Goal: Task Accomplishment & Management: Manage account settings

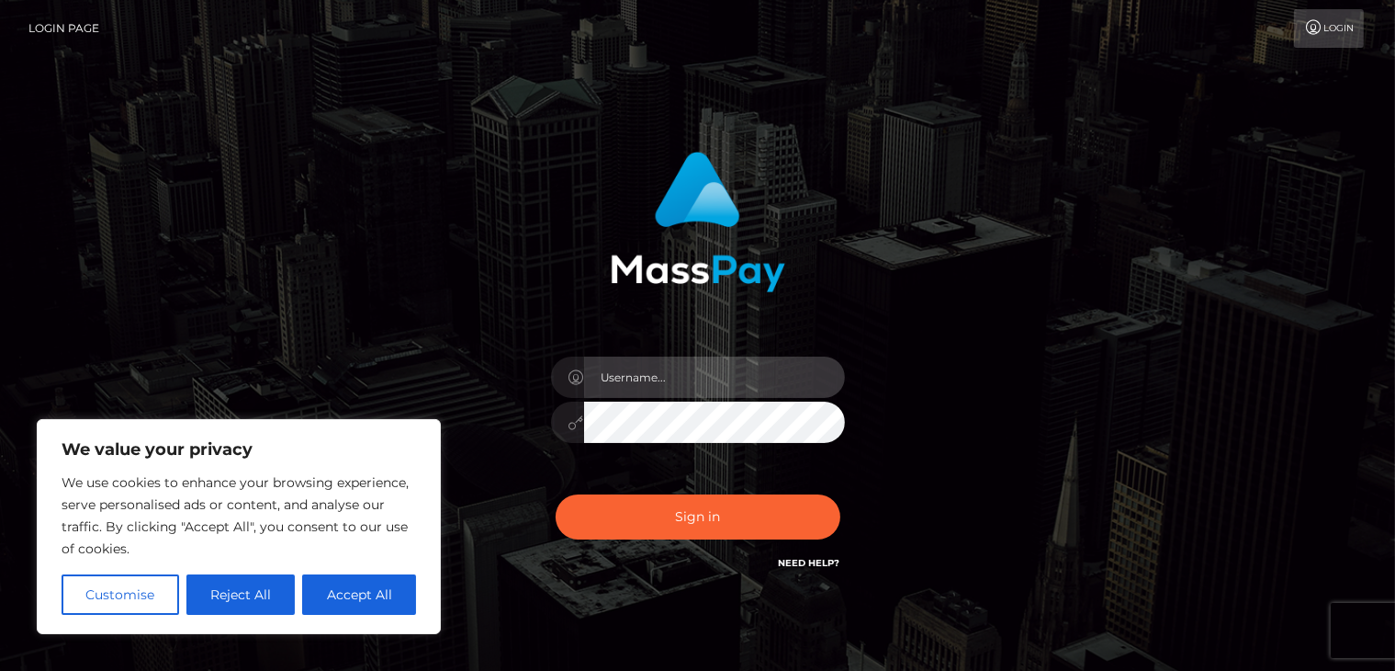
click at [685, 357] on input "text" at bounding box center [714, 376] width 261 height 41
type input "[EMAIL_ADDRESS][DOMAIN_NAME]"
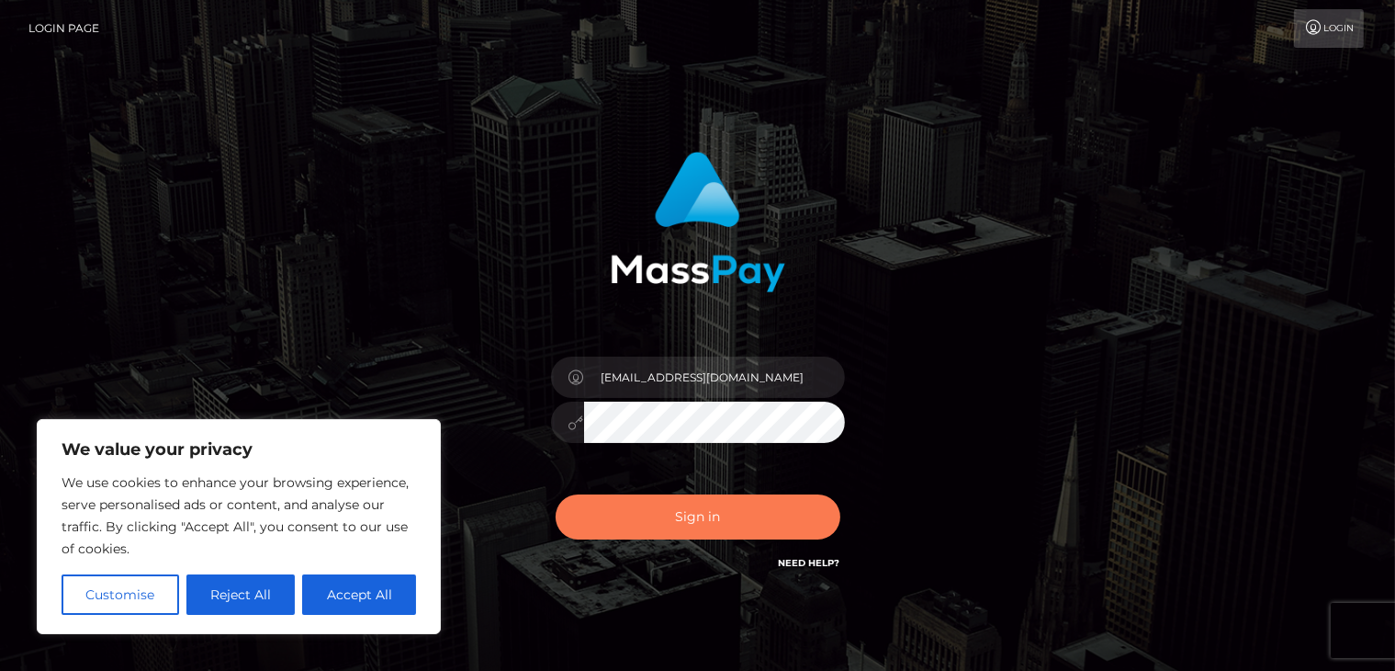
click at [719, 528] on button "Sign in" at bounding box center [698, 516] width 285 height 45
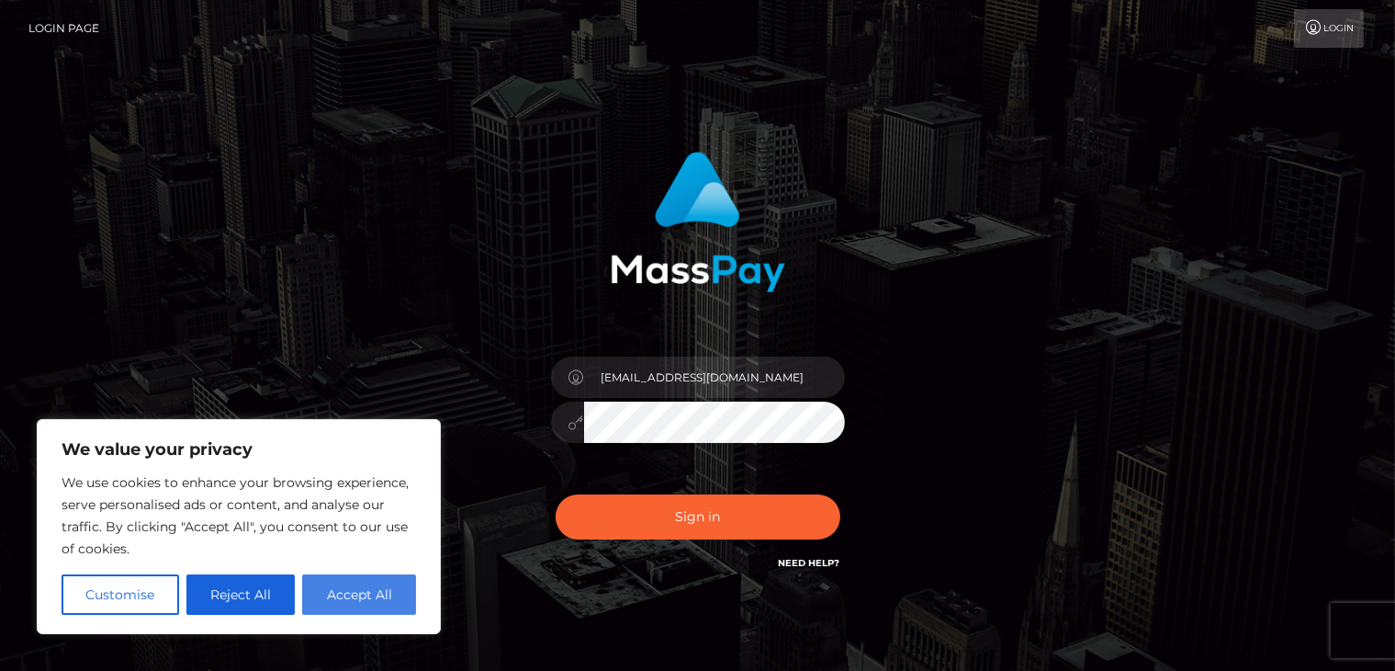
click at [389, 594] on button "Accept All" at bounding box center [359, 594] width 114 height 40
checkbox input "true"
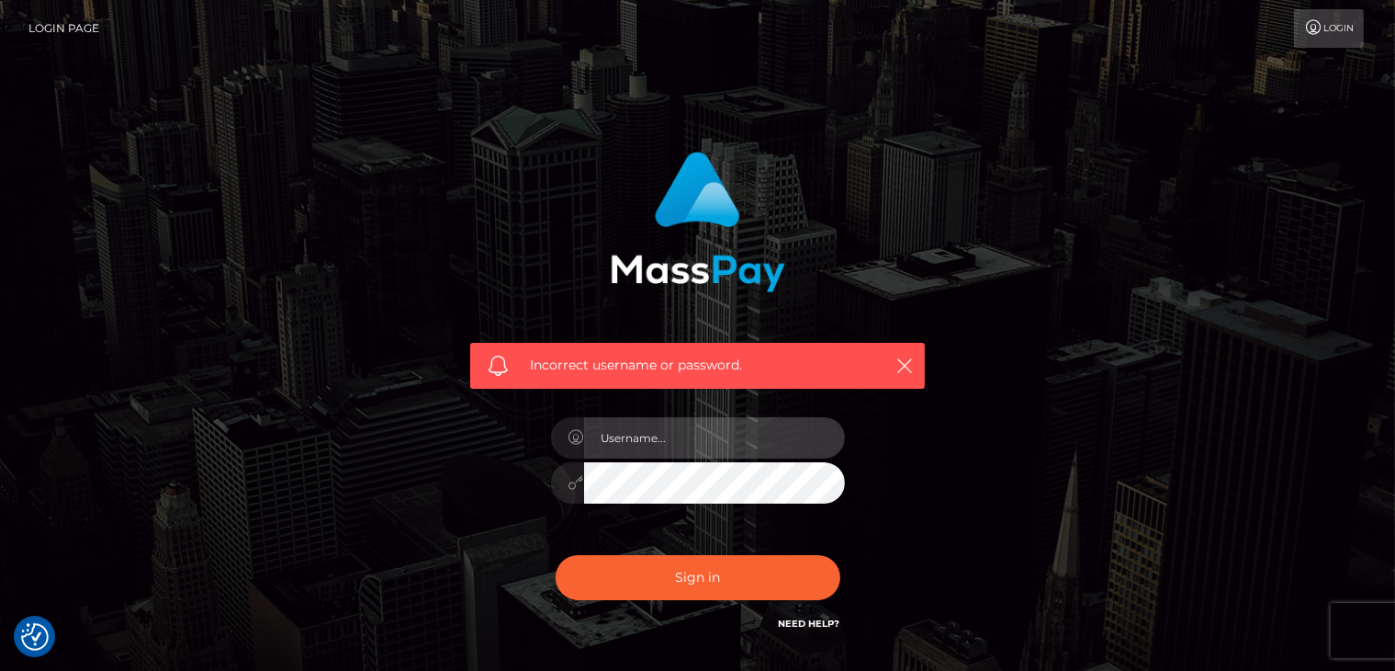
click at [676, 434] on input "text" at bounding box center [714, 437] width 261 height 41
type input "sexymilfy96@gmail.com"
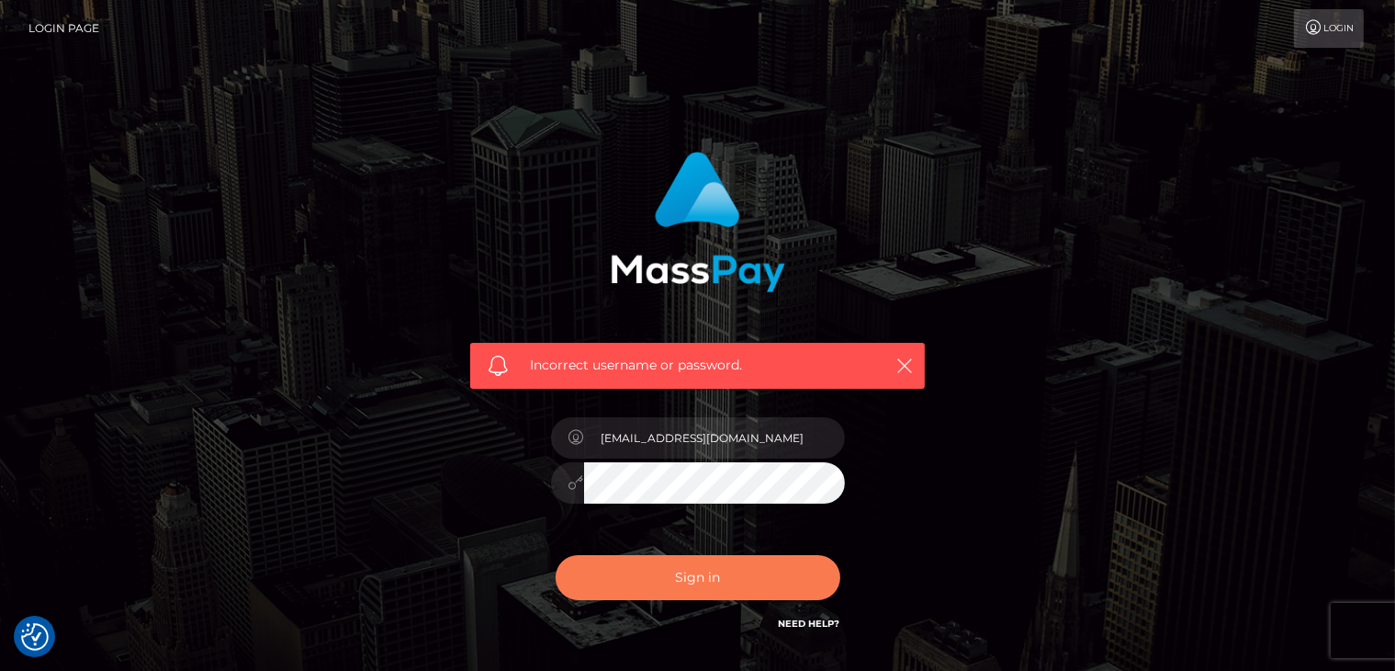
click at [671, 581] on button "Sign in" at bounding box center [698, 577] width 285 height 45
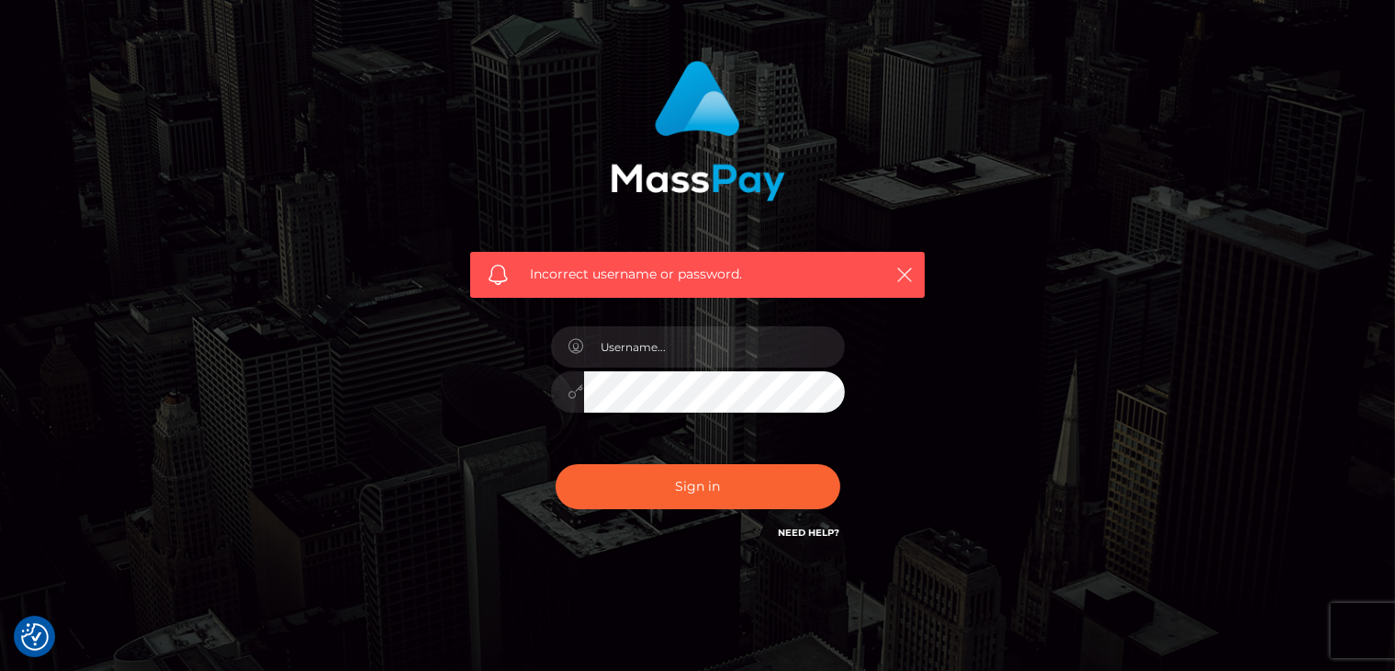
scroll to position [92, 0]
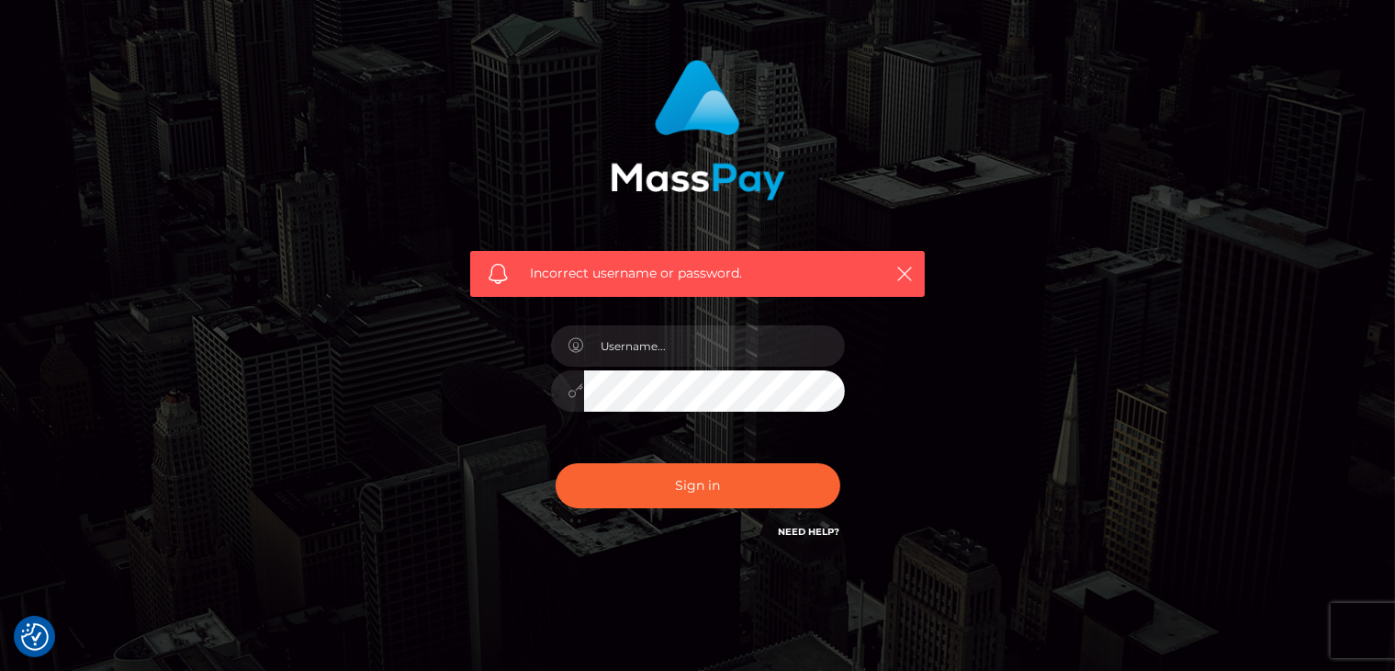
click at [790, 532] on link "Need Help?" at bounding box center [810, 531] width 62 height 12
click at [463, 130] on div "Incorrect username or password." at bounding box center [698, 171] width 482 height 251
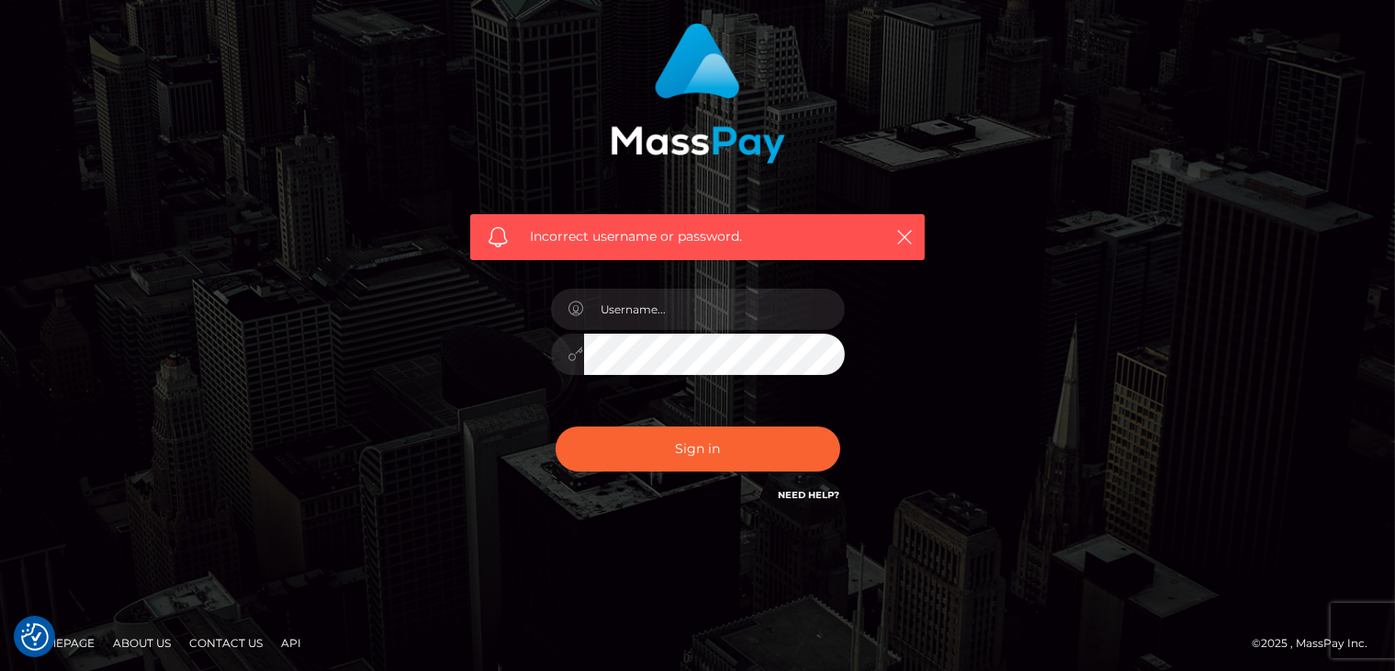
scroll to position [132, 0]
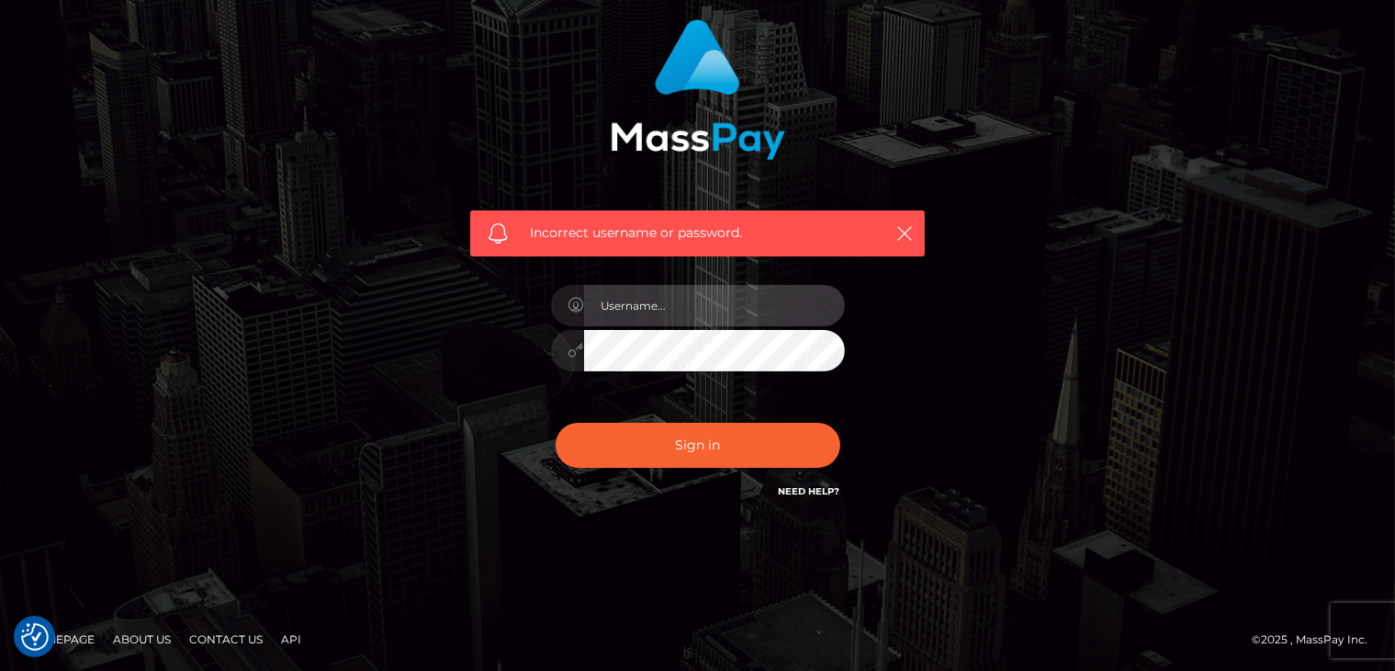
click at [661, 315] on input "text" at bounding box center [714, 305] width 261 height 41
type input "[EMAIL_ADDRESS][DOMAIN_NAME]"
click at [556, 423] on button "Sign in" at bounding box center [698, 445] width 285 height 45
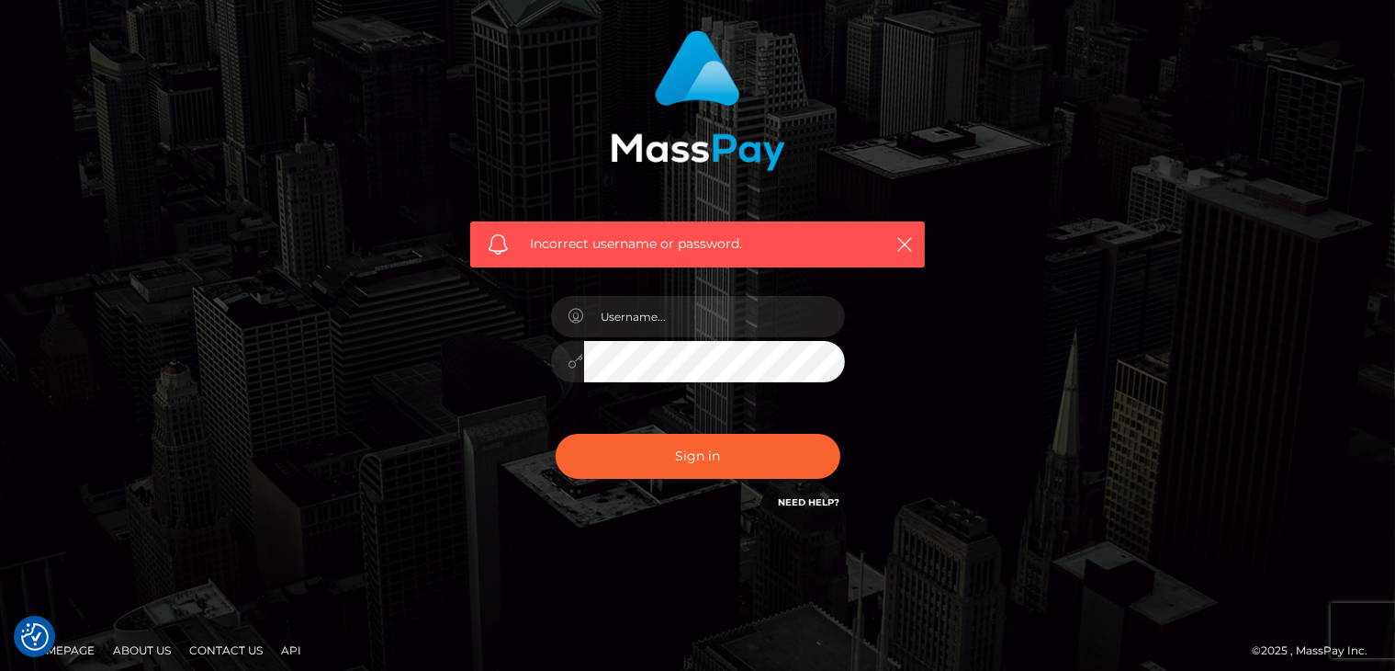
scroll to position [132, 0]
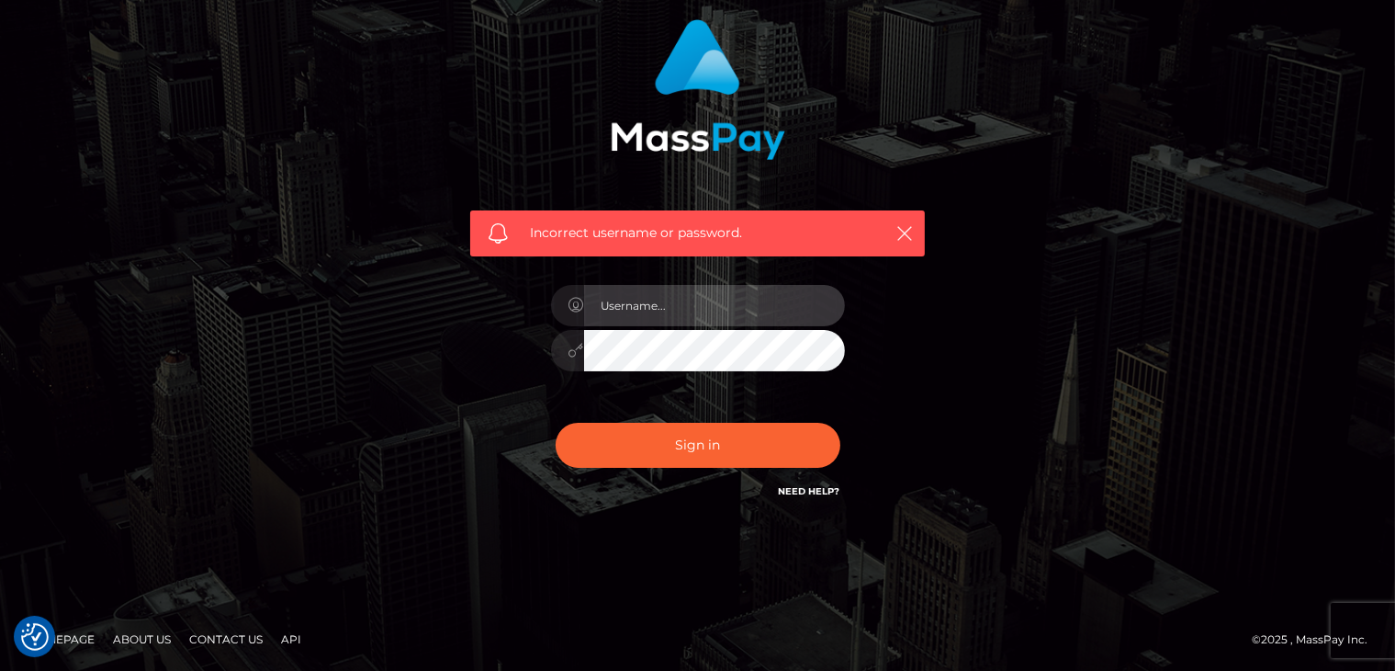
click at [665, 302] on input "text" at bounding box center [714, 305] width 261 height 41
type input "sexymilfy96@gmail.com"
click at [565, 354] on div at bounding box center [567, 350] width 33 height 41
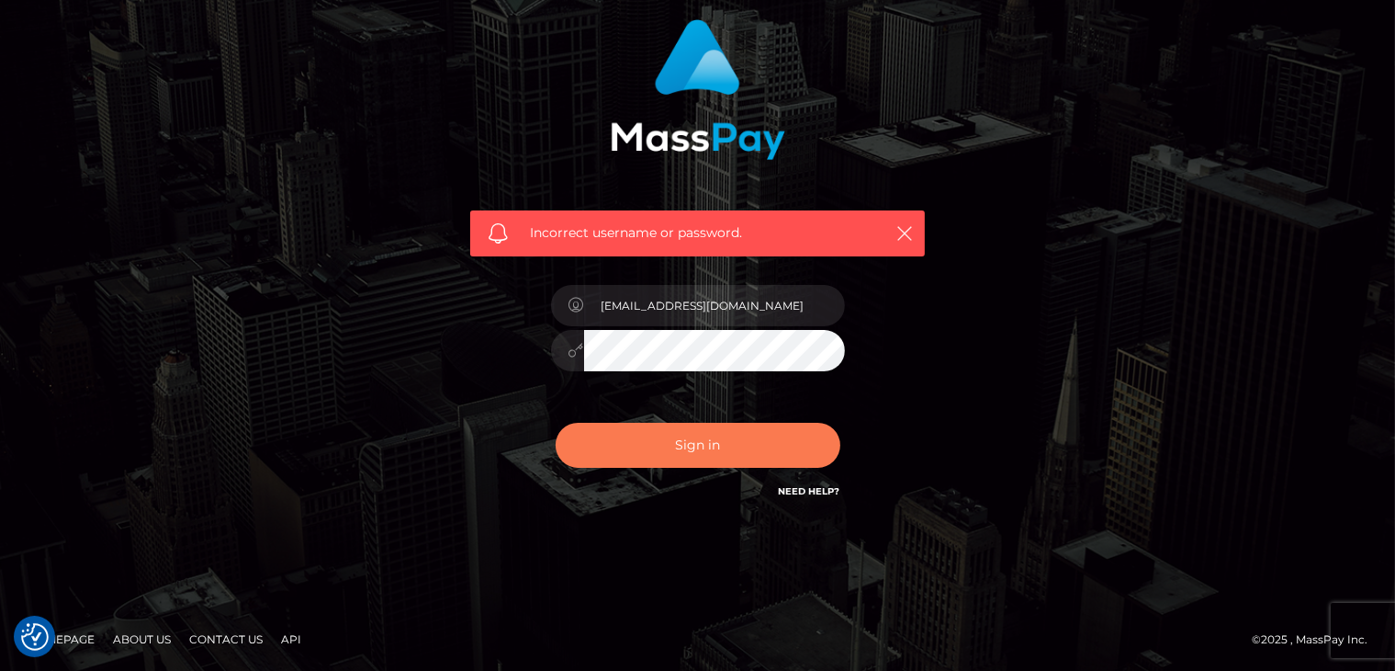
click at [684, 448] on button "Sign in" at bounding box center [698, 445] width 285 height 45
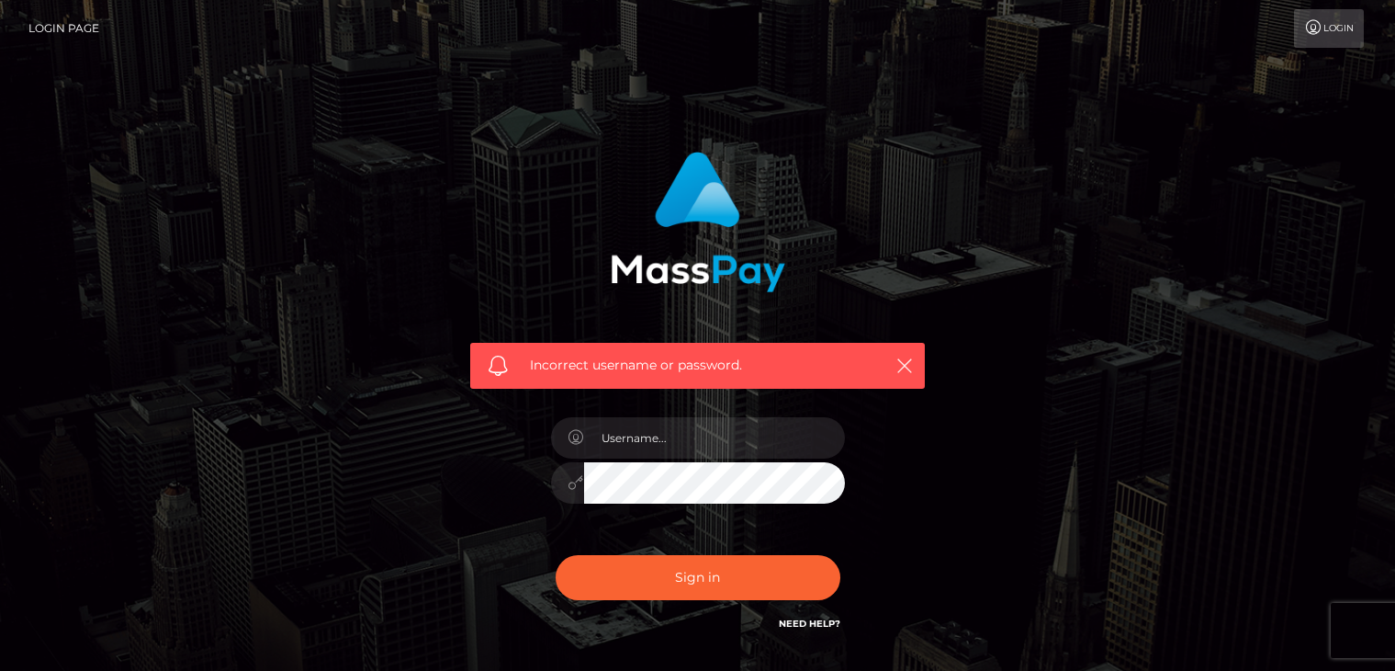
scroll to position [132, 0]
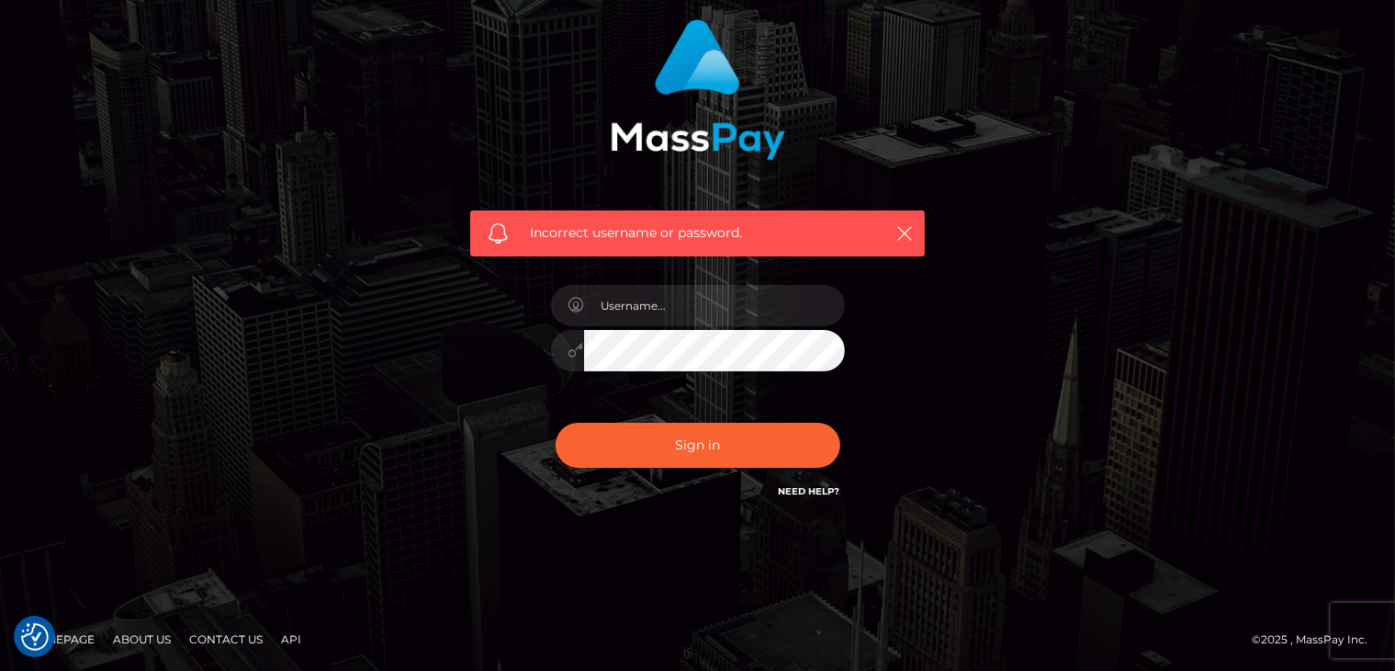
click at [814, 491] on link "Need Help?" at bounding box center [810, 491] width 62 height 12
click at [808, 489] on link "Need Help?" at bounding box center [810, 491] width 62 height 12
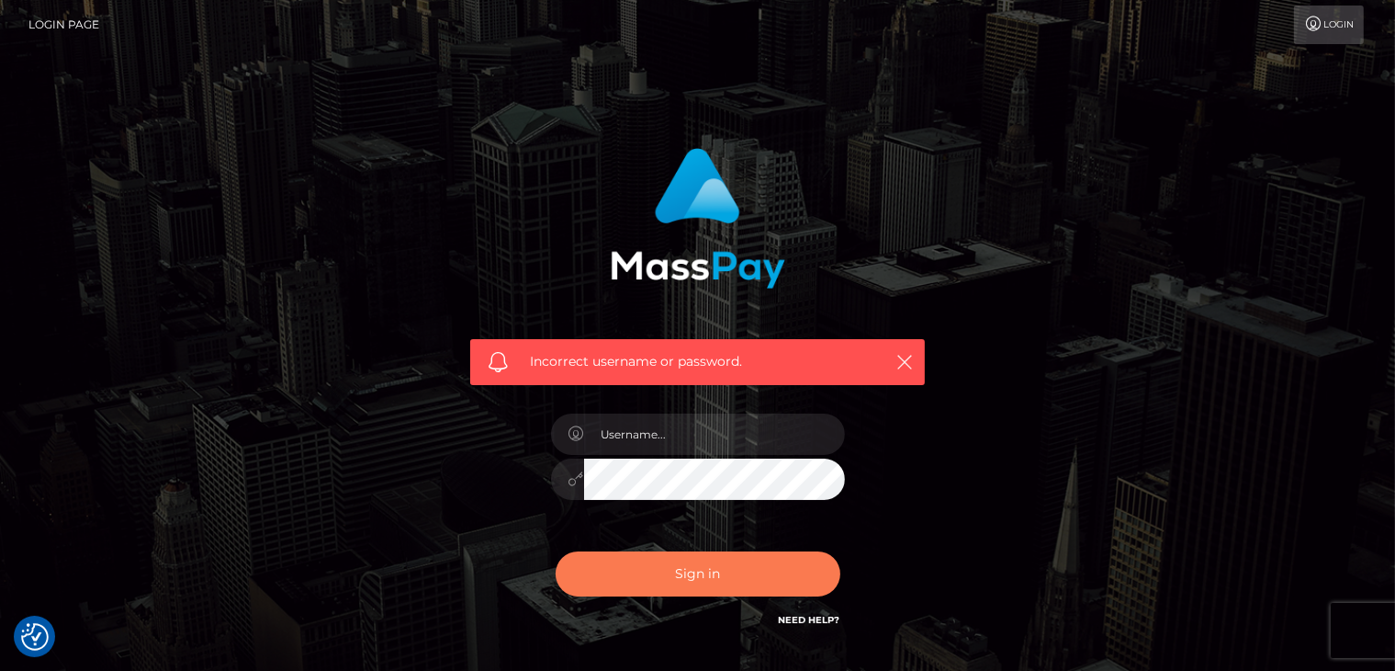
scroll to position [0, 0]
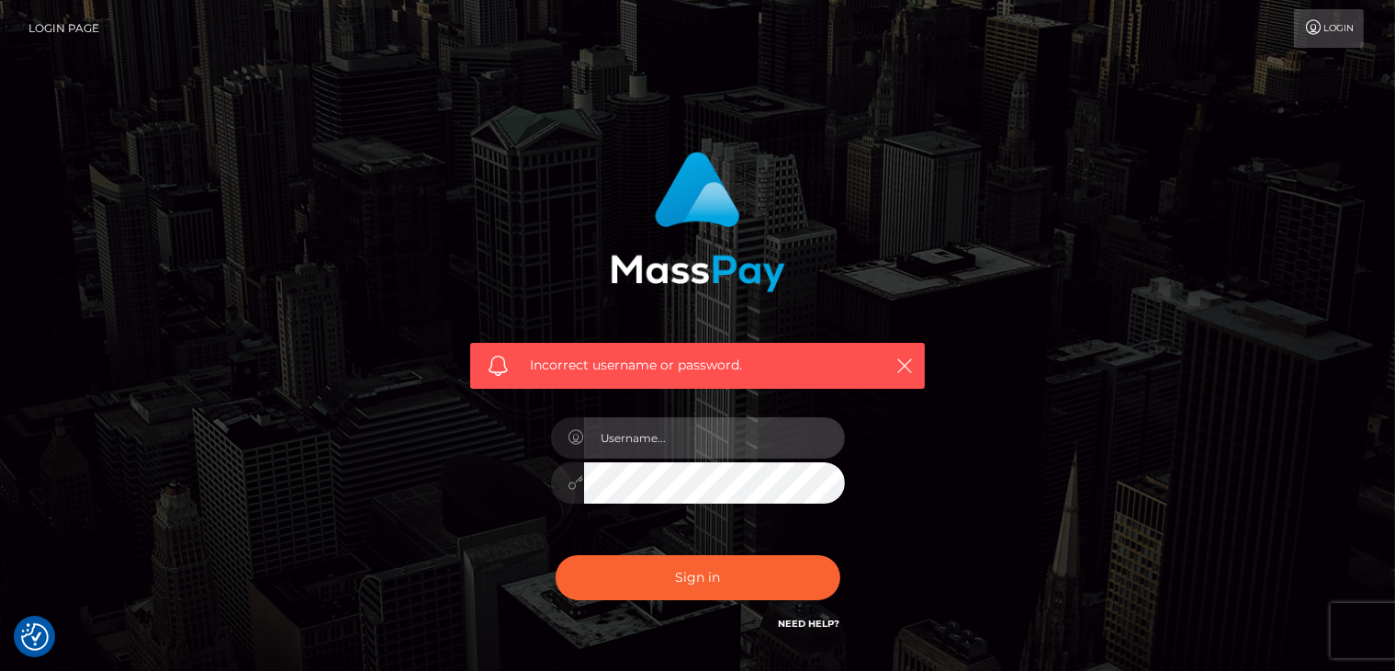
click at [707, 422] on input "text" at bounding box center [714, 437] width 261 height 41
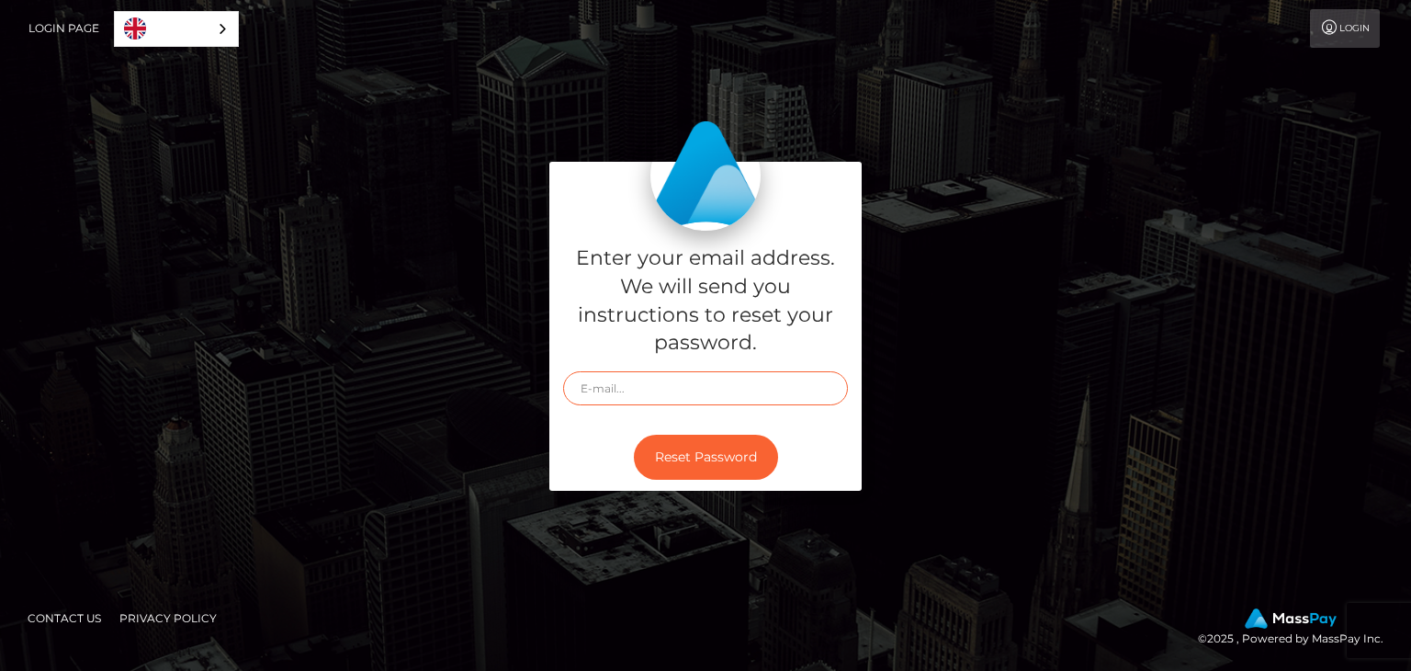
type input "[EMAIL_ADDRESS][DOMAIN_NAME]"
click at [1338, 27] on link "Login" at bounding box center [1345, 28] width 70 height 39
